Goal: Task Accomplishment & Management: Use online tool/utility

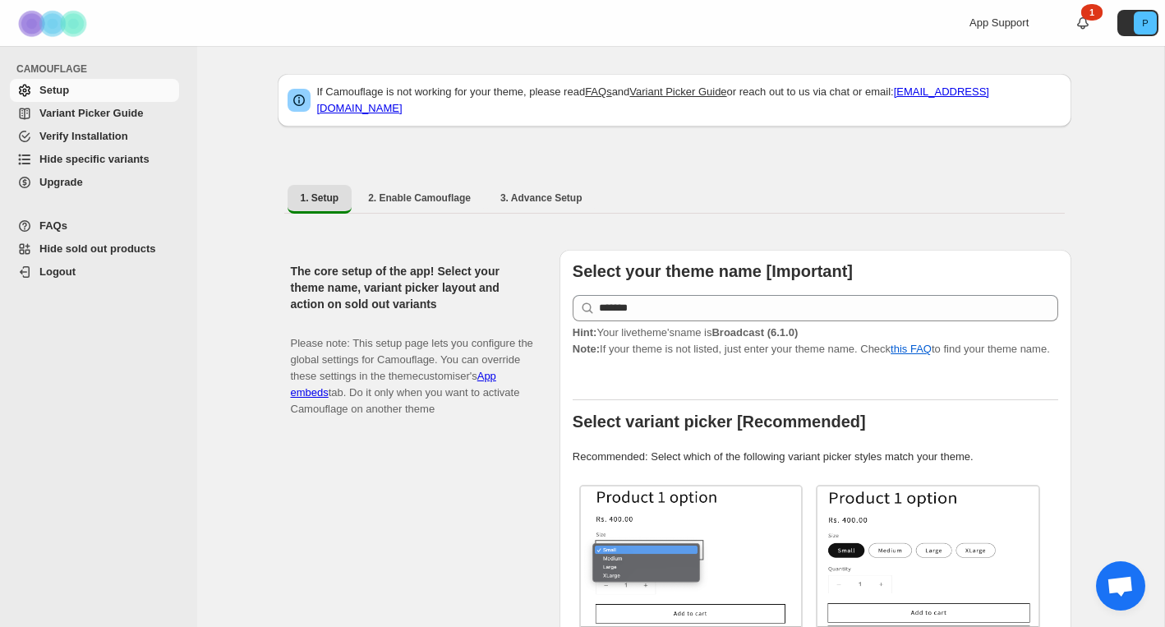
click at [127, 163] on span "Hide specific variants" at bounding box center [94, 159] width 110 height 12
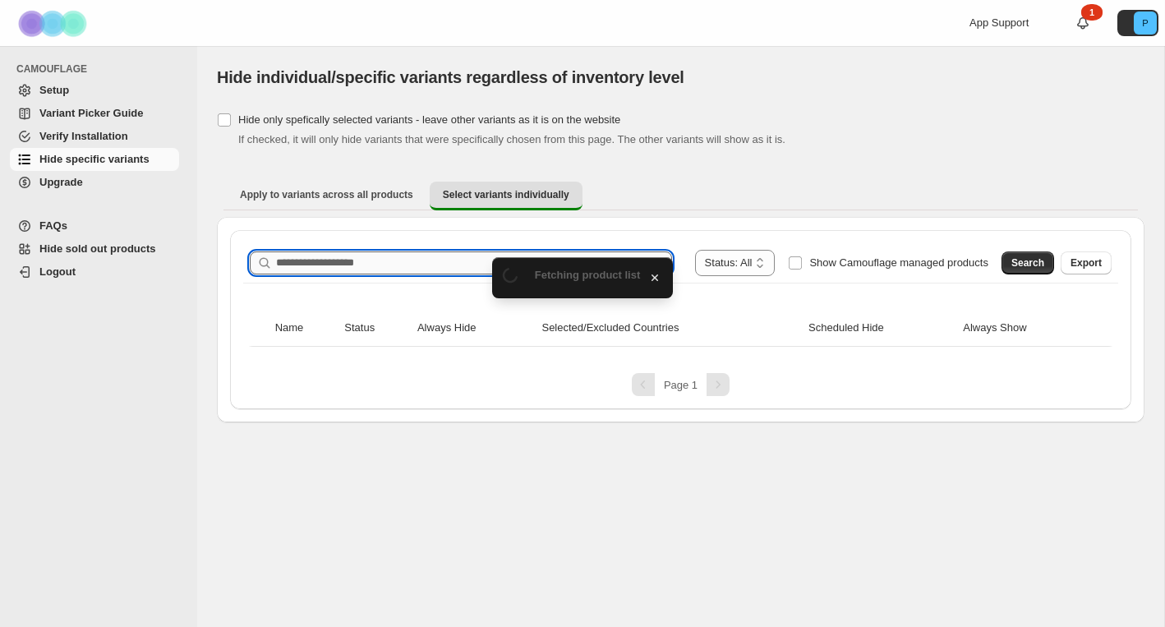
click at [375, 264] on input "Search product name" at bounding box center [474, 262] width 396 height 23
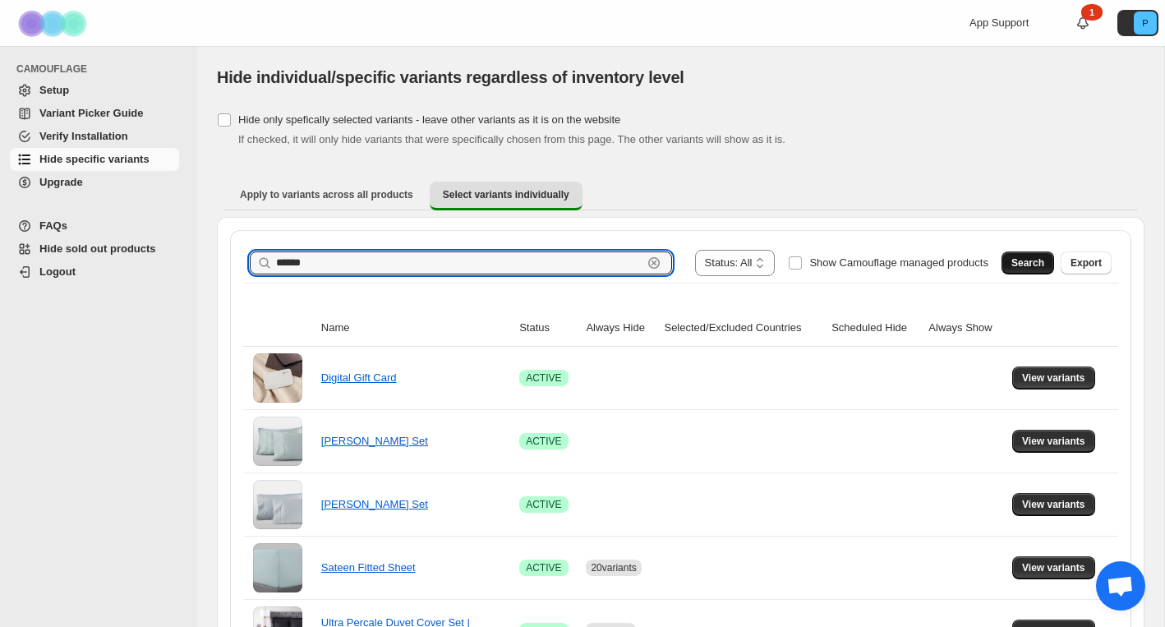
type input "******"
click at [1043, 260] on button "Search" at bounding box center [1027, 262] width 53 height 23
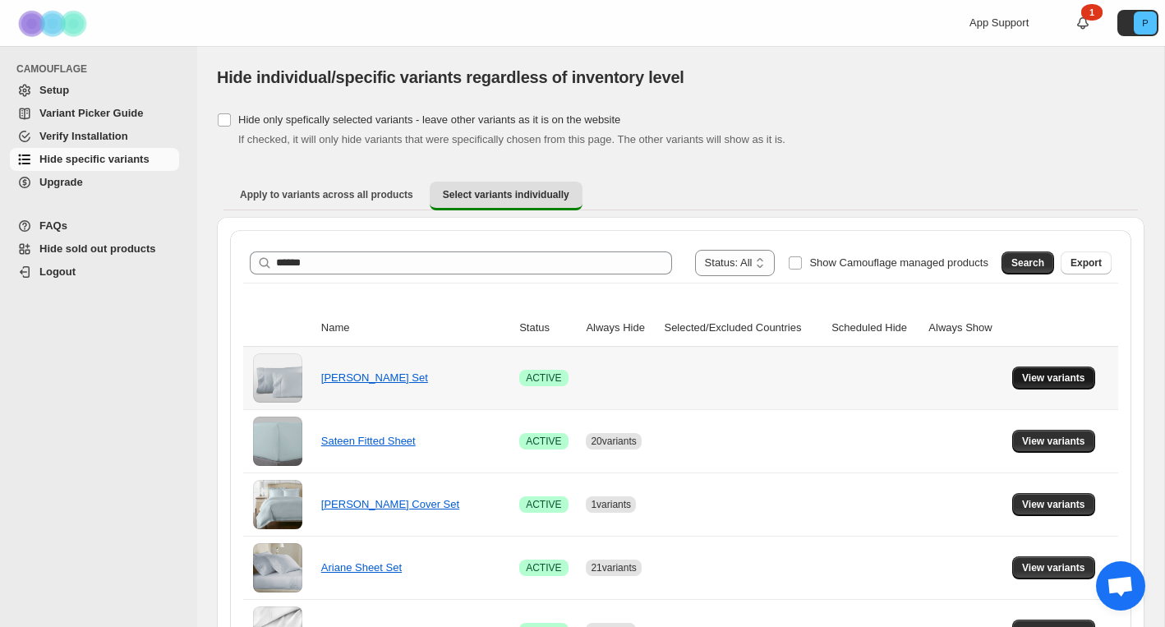
click at [1059, 384] on button "View variants" at bounding box center [1053, 377] width 83 height 23
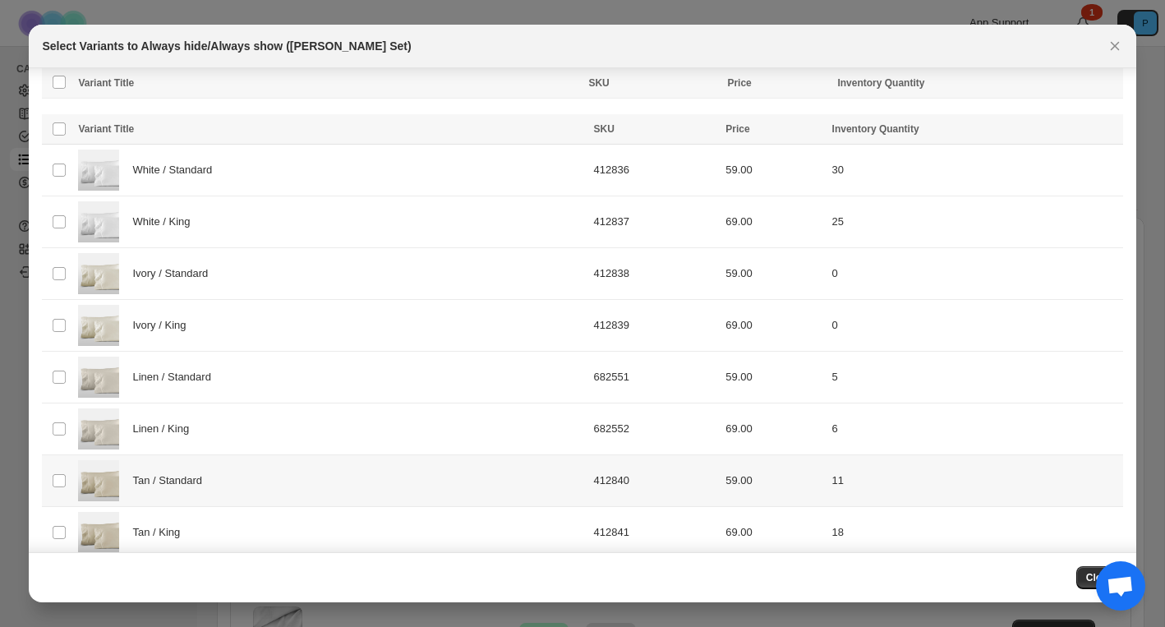
scroll to position [433, 0]
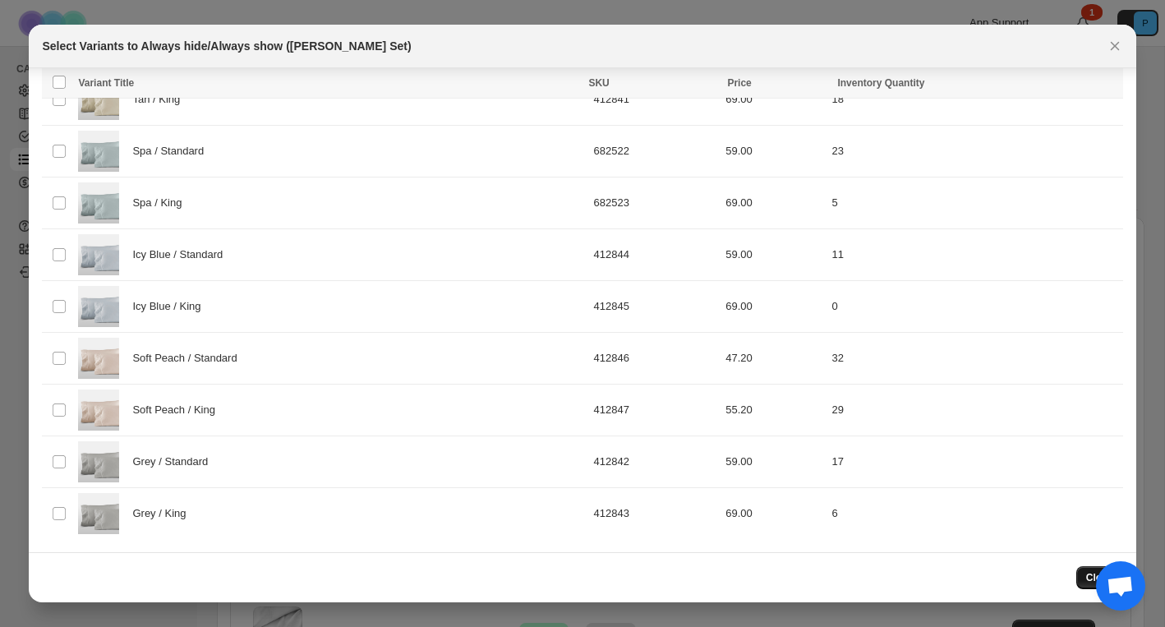
click at [1087, 577] on span "Close" at bounding box center [1099, 577] width 27 height 13
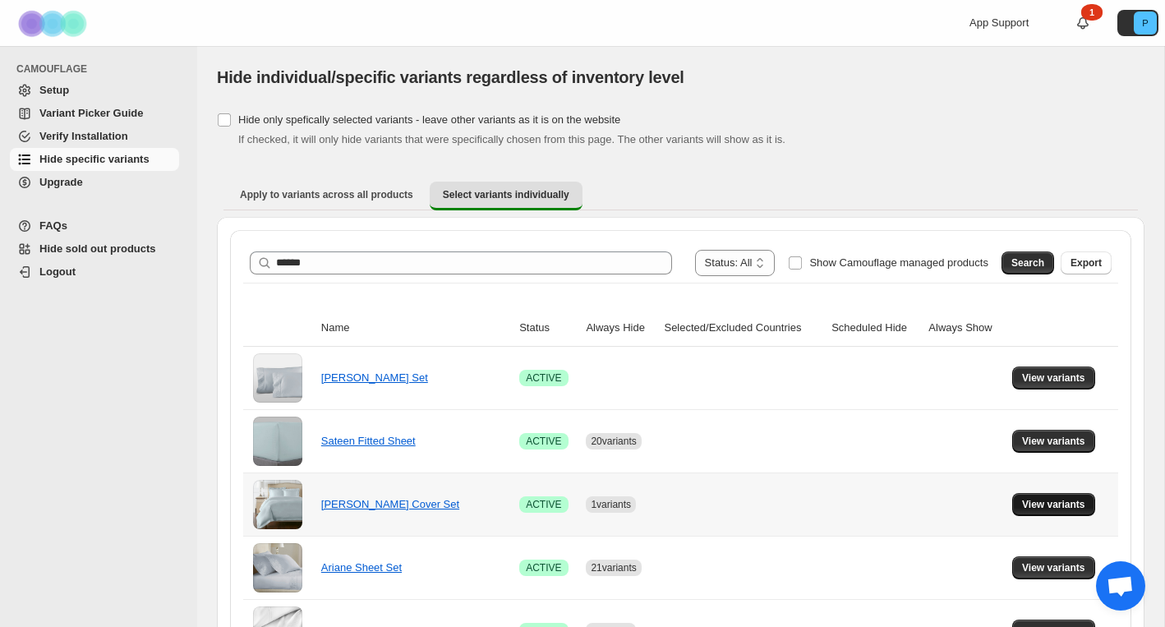
click at [1033, 509] on span "View variants" at bounding box center [1053, 504] width 63 height 13
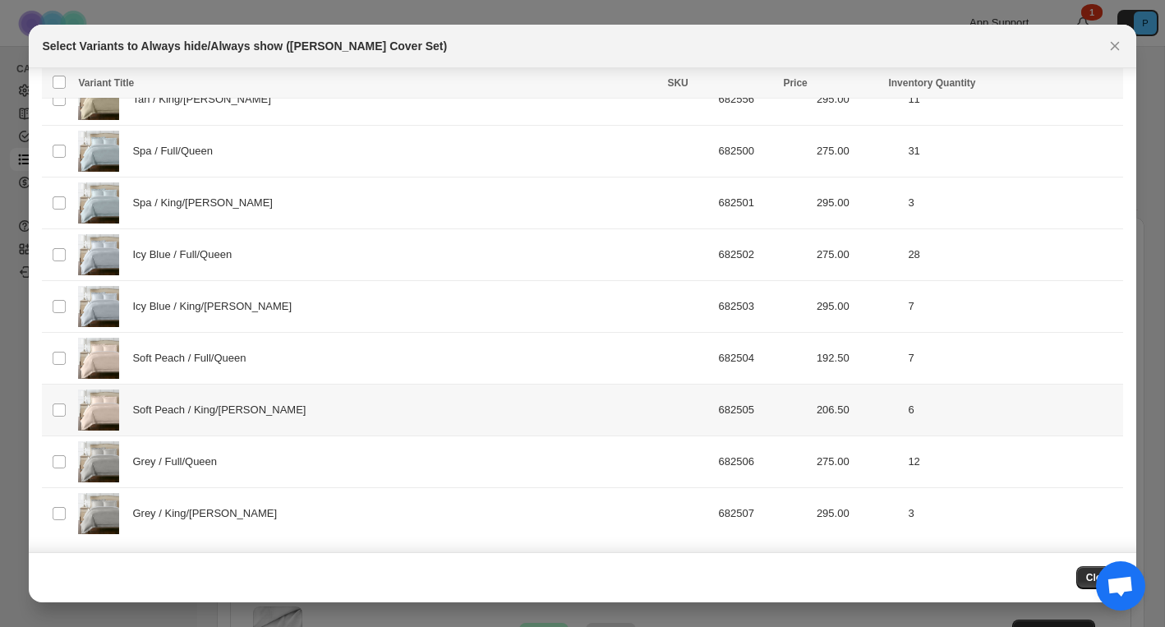
scroll to position [0, 0]
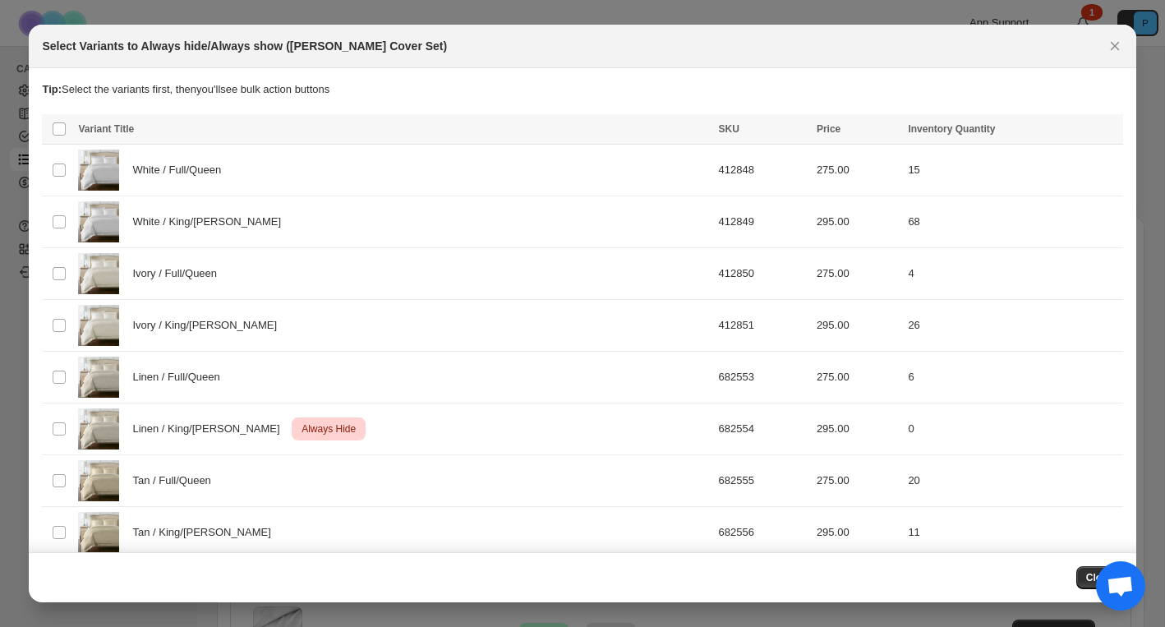
click at [1127, 43] on div "Select Variants to Always hide/Always show ([PERSON_NAME] Cover Set)" at bounding box center [582, 47] width 1106 height 44
click at [1121, 44] on icon "Close" at bounding box center [1114, 46] width 16 height 16
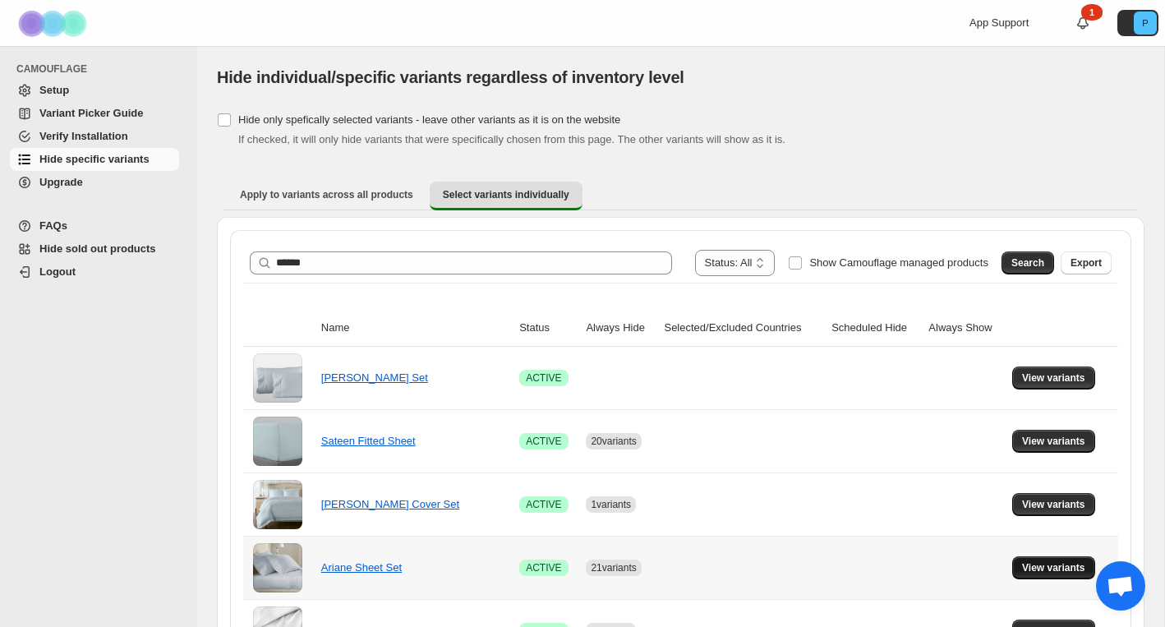
click at [1037, 570] on span "View variants" at bounding box center [1053, 567] width 63 height 13
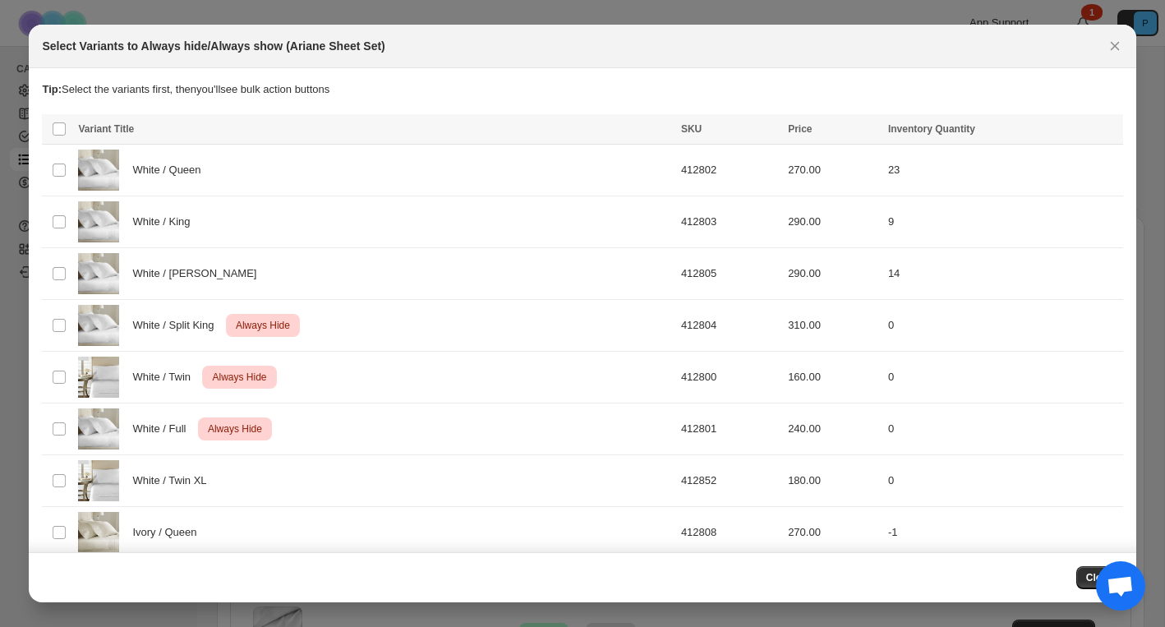
click at [1111, 49] on icon "Close" at bounding box center [1114, 46] width 16 height 16
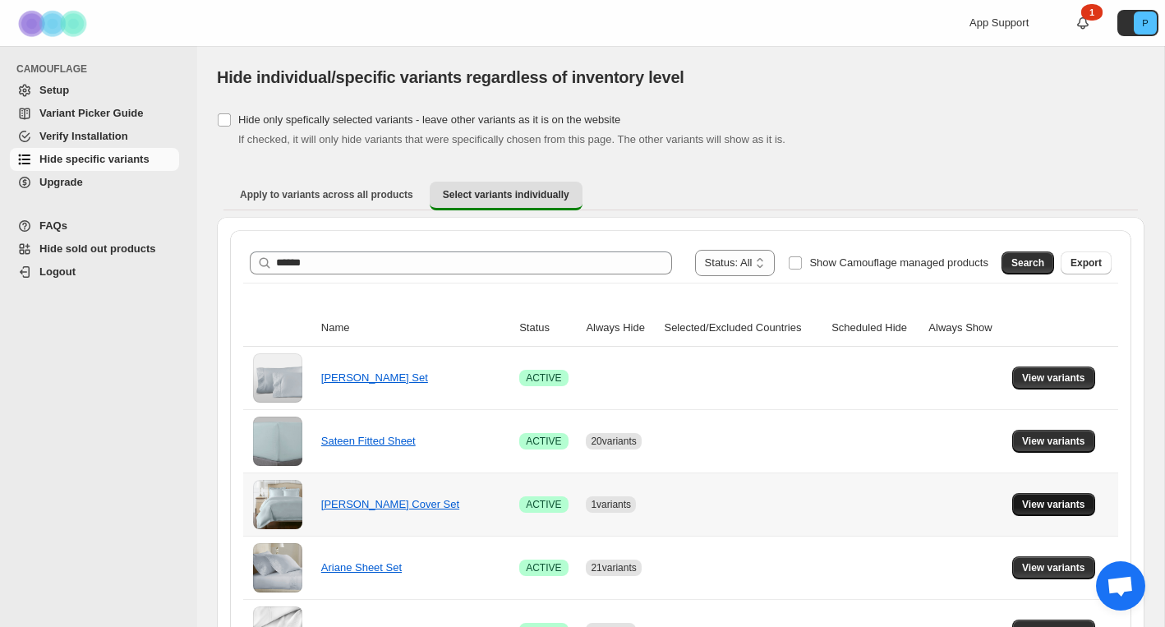
click at [1039, 502] on span "View variants" at bounding box center [1053, 504] width 63 height 13
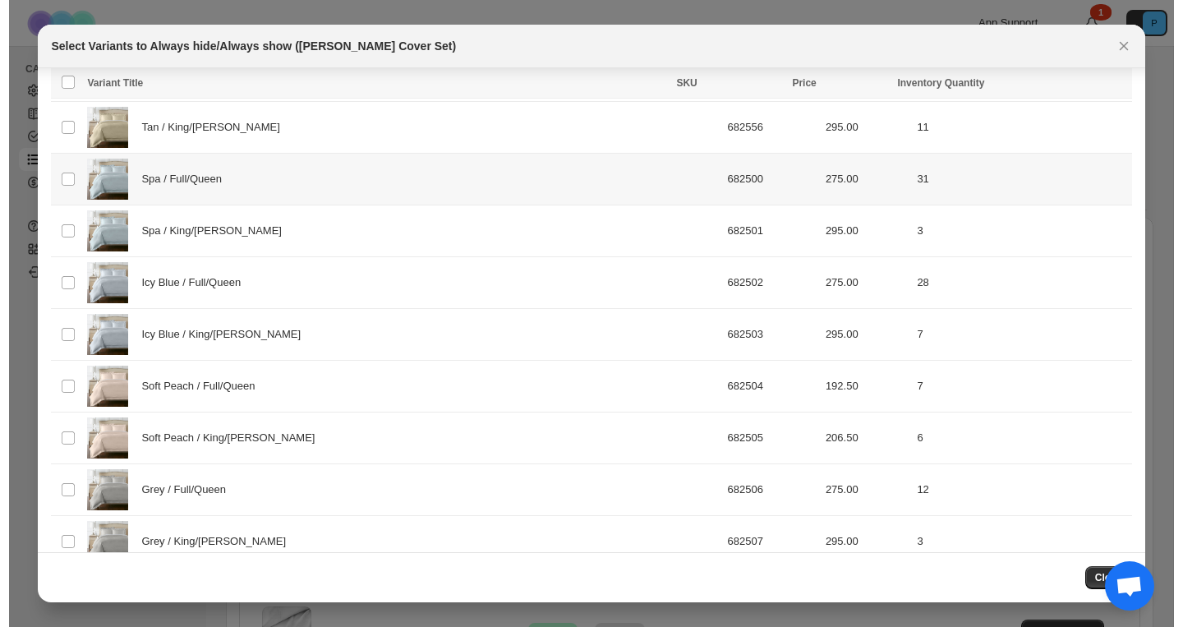
scroll to position [433, 0]
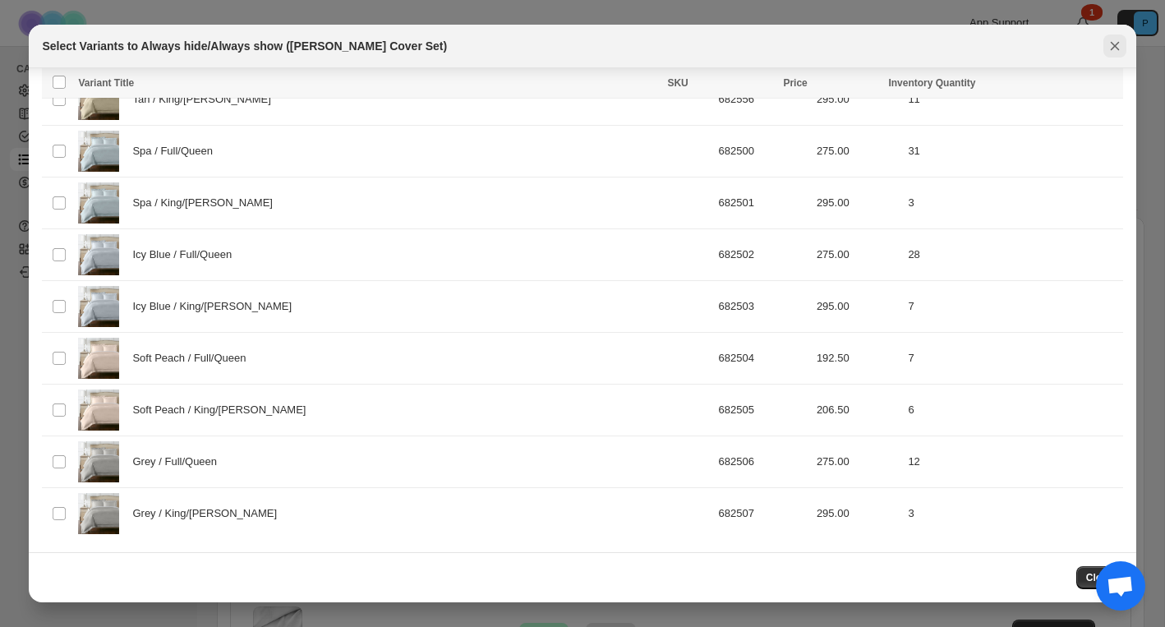
click at [1125, 42] on button "Close" at bounding box center [1114, 45] width 23 height 23
